Goal: Communication & Community: Answer question/provide support

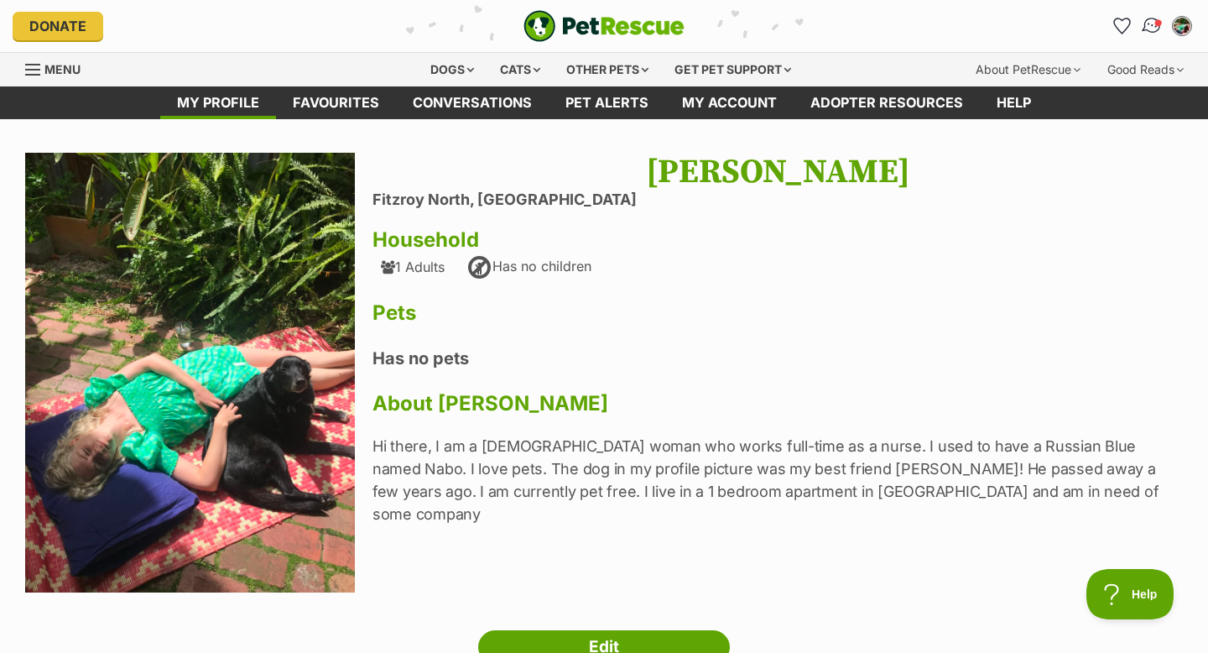
click at [1154, 21] on span "Conversations" at bounding box center [1158, 22] width 8 height 8
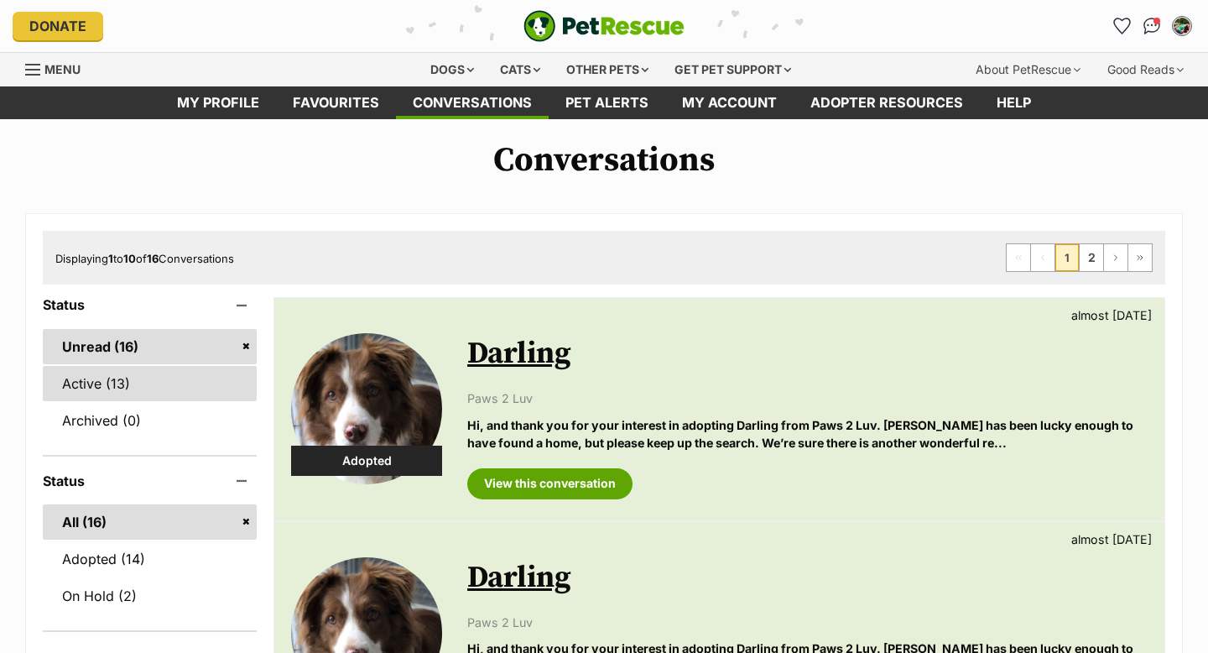
click at [115, 388] on link "Active (13)" at bounding box center [150, 383] width 214 height 35
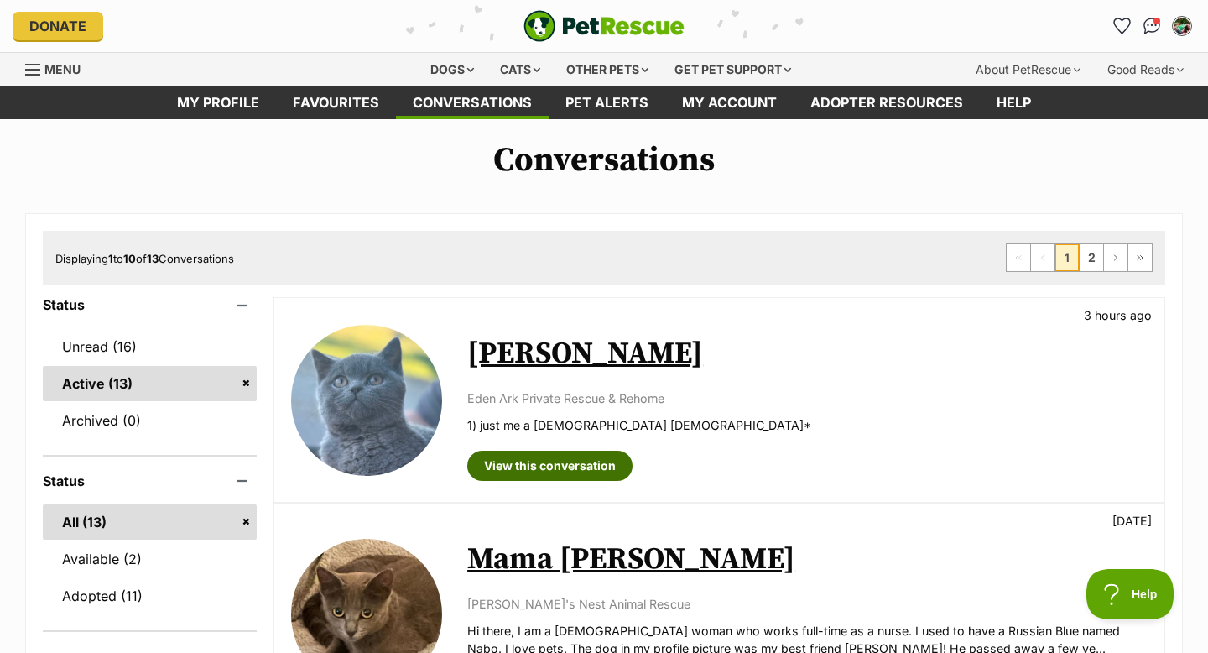
click at [492, 459] on link "View this conversation" at bounding box center [549, 466] width 165 height 30
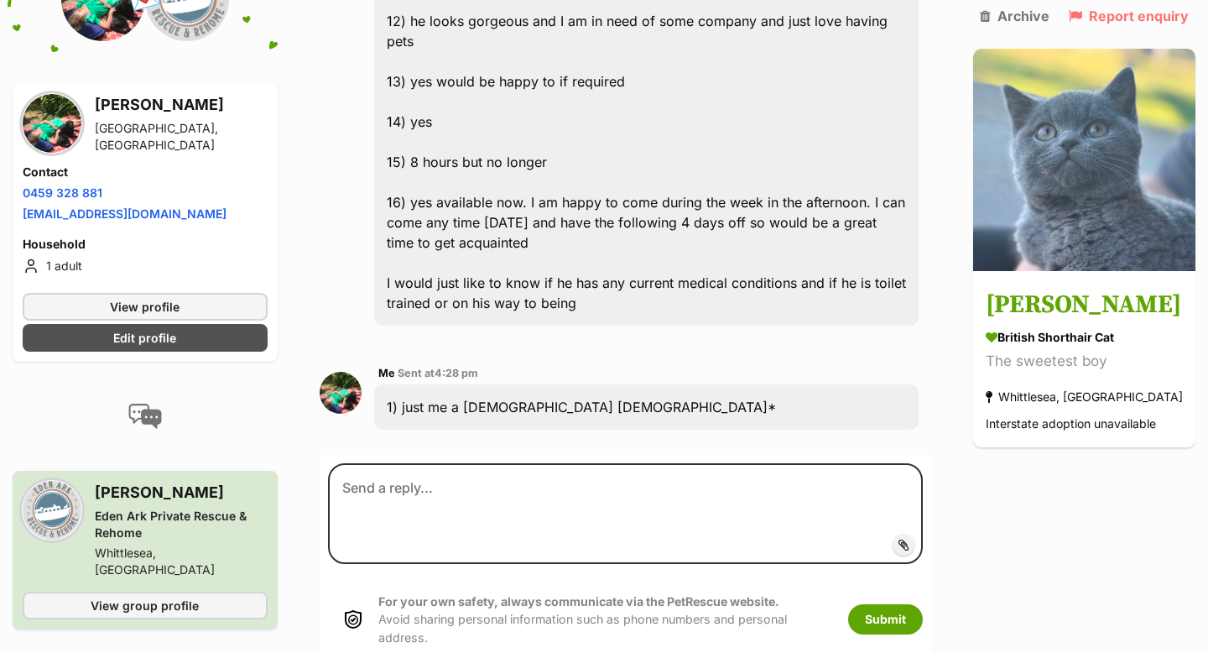
scroll to position [3240, 0]
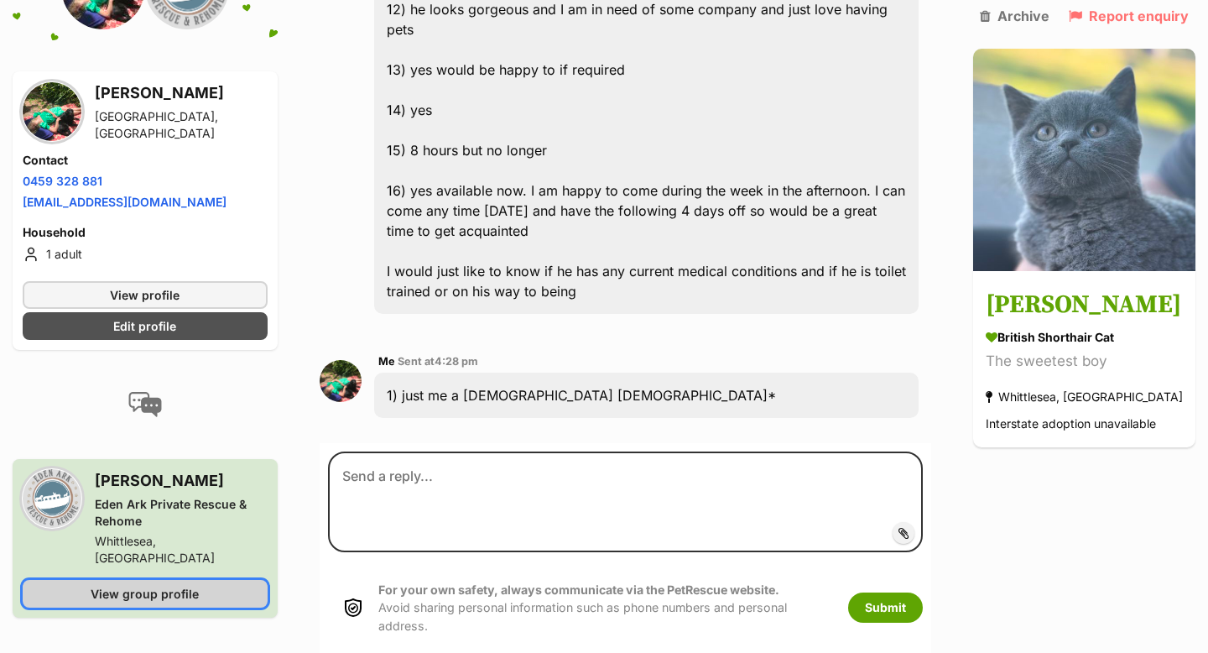
click at [208, 580] on link "View group profile" at bounding box center [145, 594] width 245 height 28
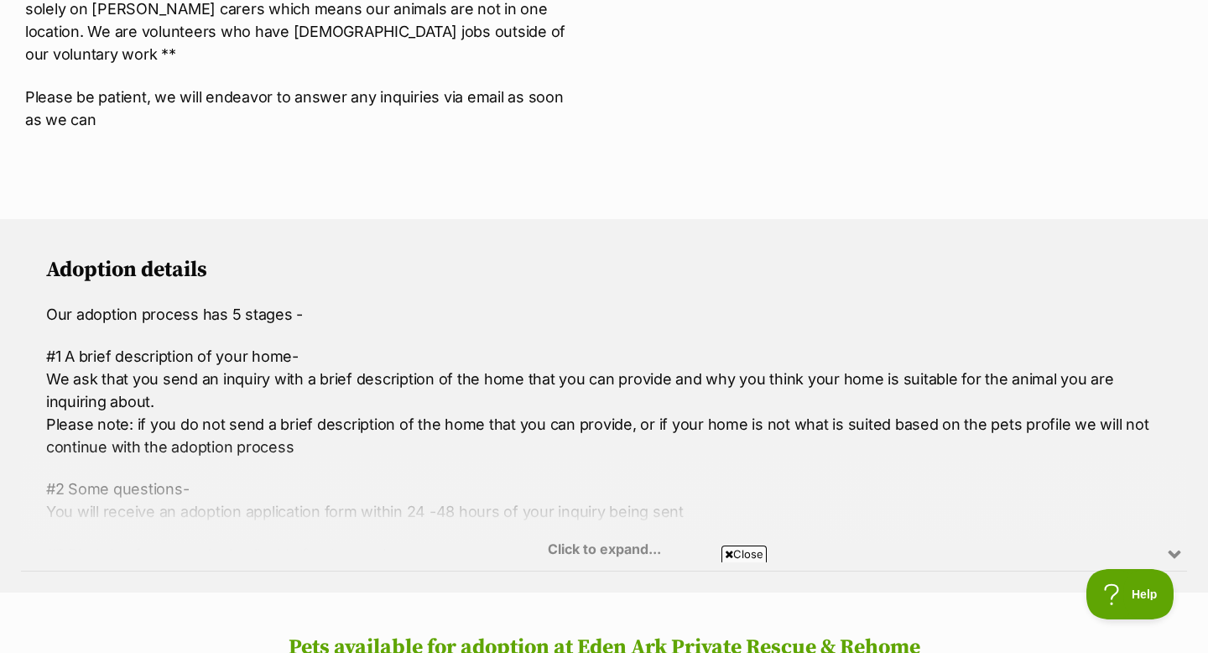
scroll to position [1048, 0]
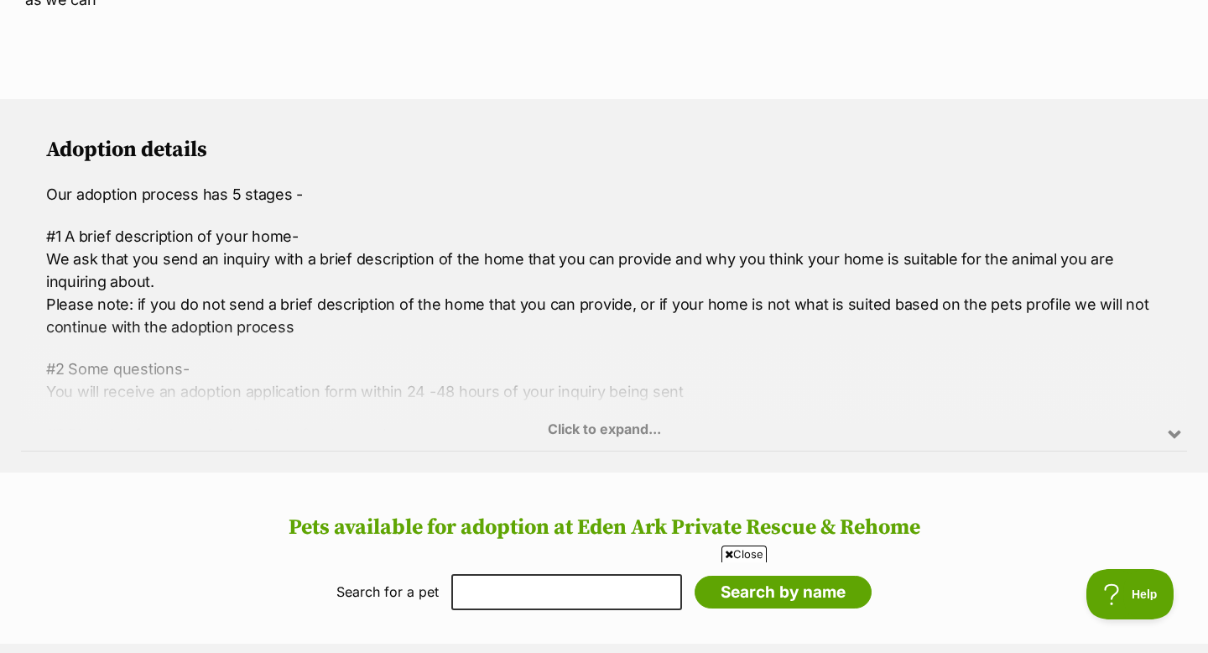
click at [586, 409] on div "Click to expand..." at bounding box center [604, 385] width 1166 height 131
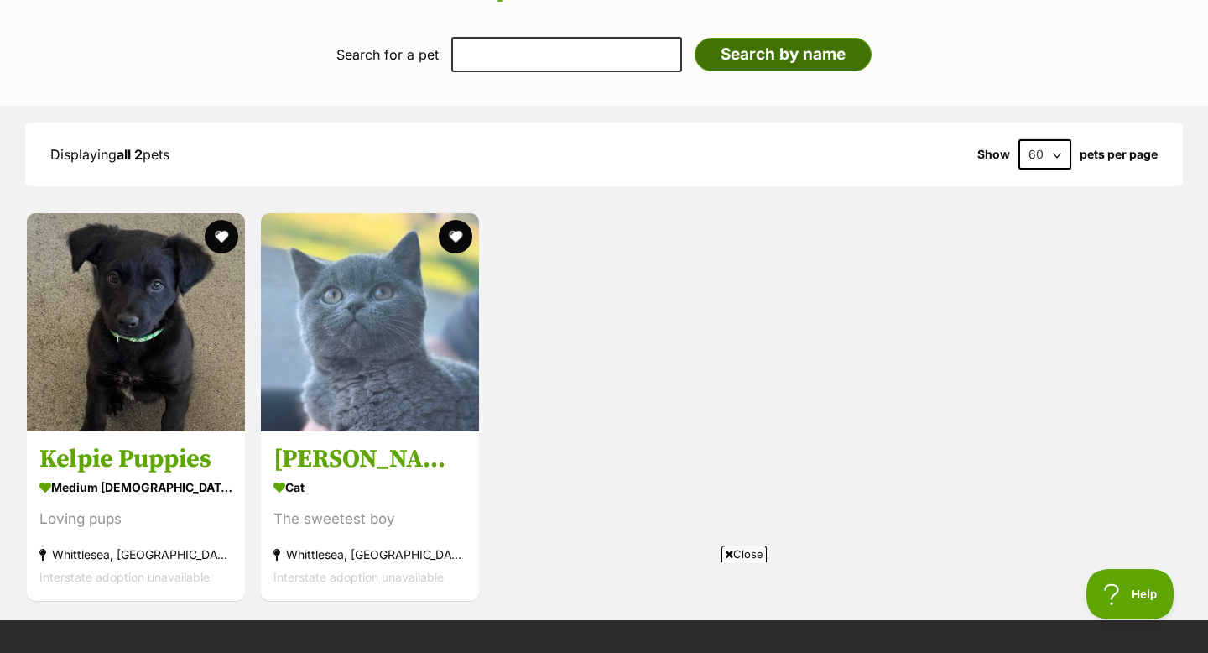
scroll to position [2213, 0]
